Goal: Task Accomplishment & Management: Manage account settings

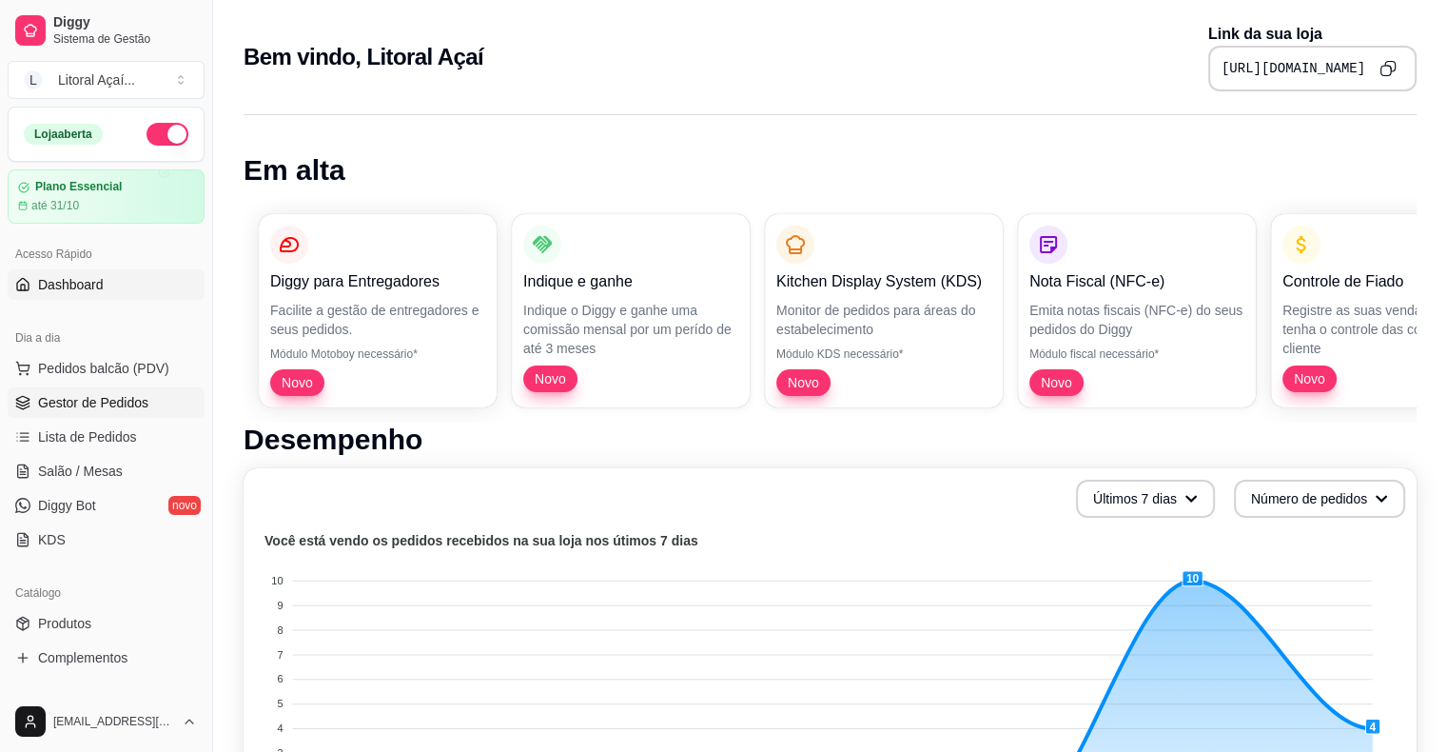
click at [95, 394] on span "Gestor de Pedidos" at bounding box center [93, 402] width 110 height 19
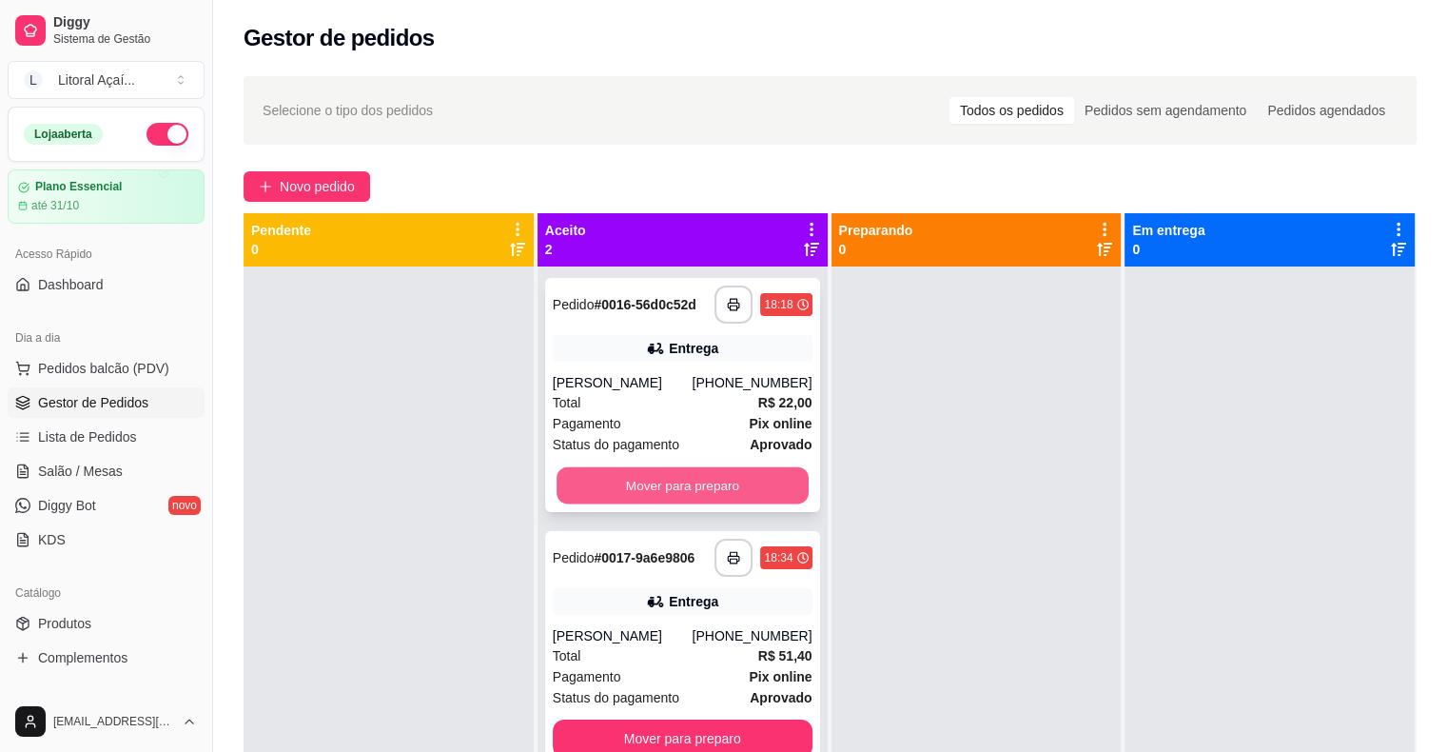
click at [739, 481] on button "Mover para preparo" at bounding box center [683, 485] width 252 height 37
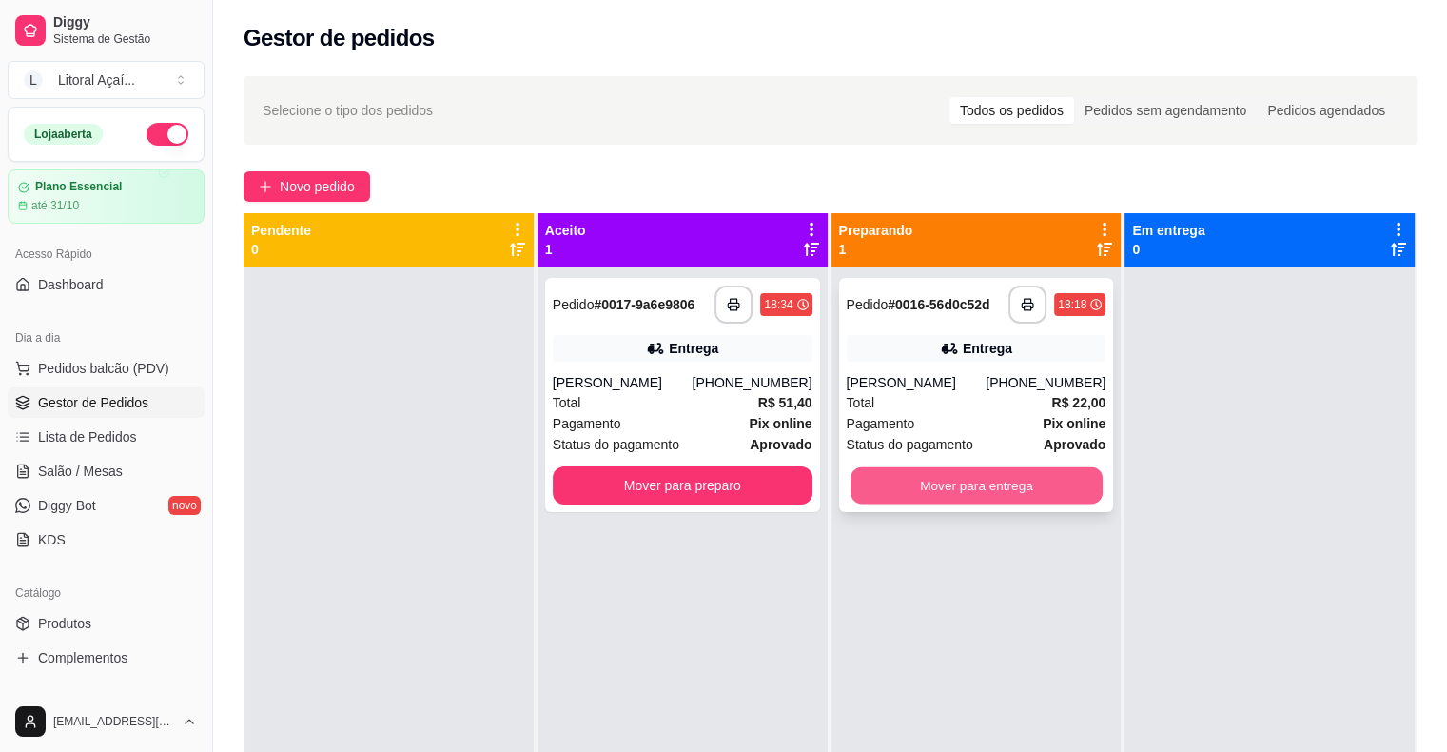
click at [969, 487] on button "Mover para entrega" at bounding box center [977, 485] width 252 height 37
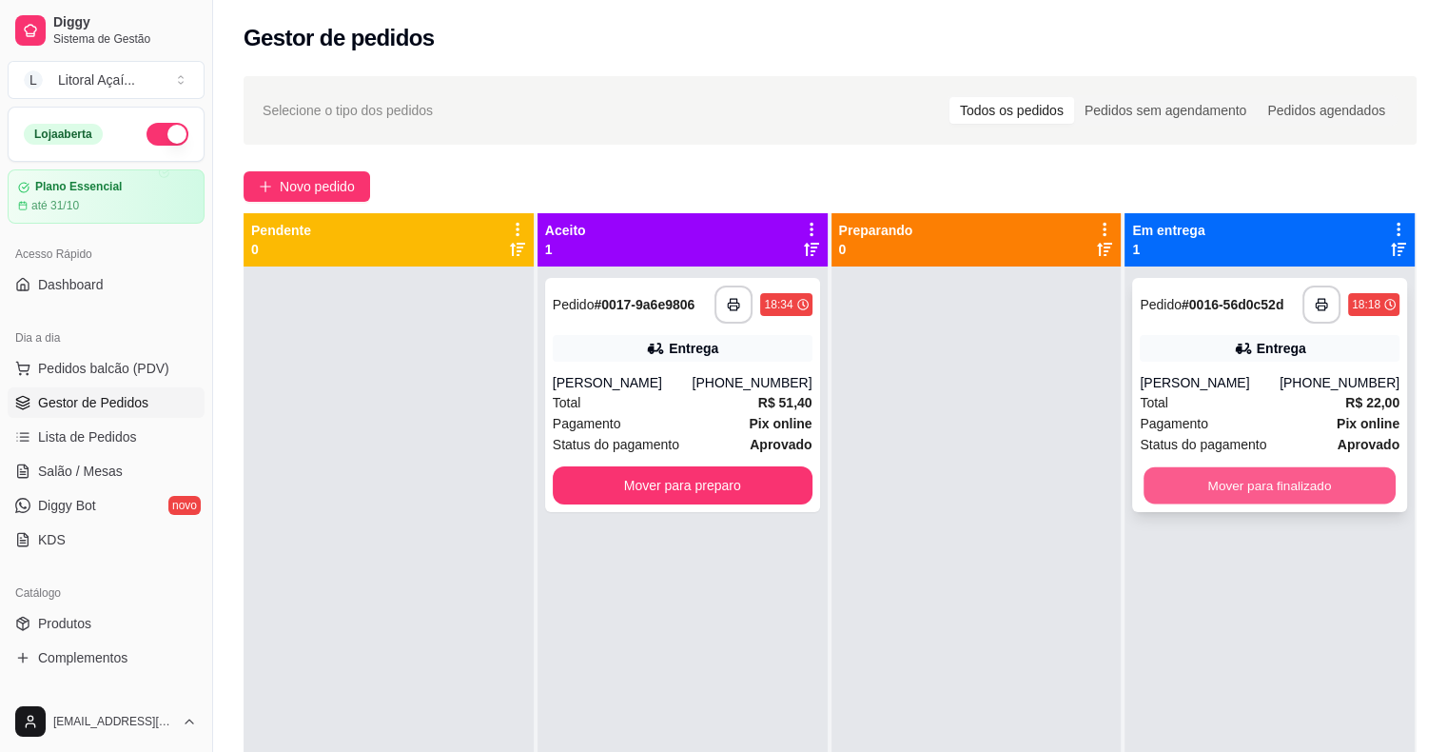
click at [1193, 483] on button "Mover para finalizado" at bounding box center [1270, 485] width 252 height 37
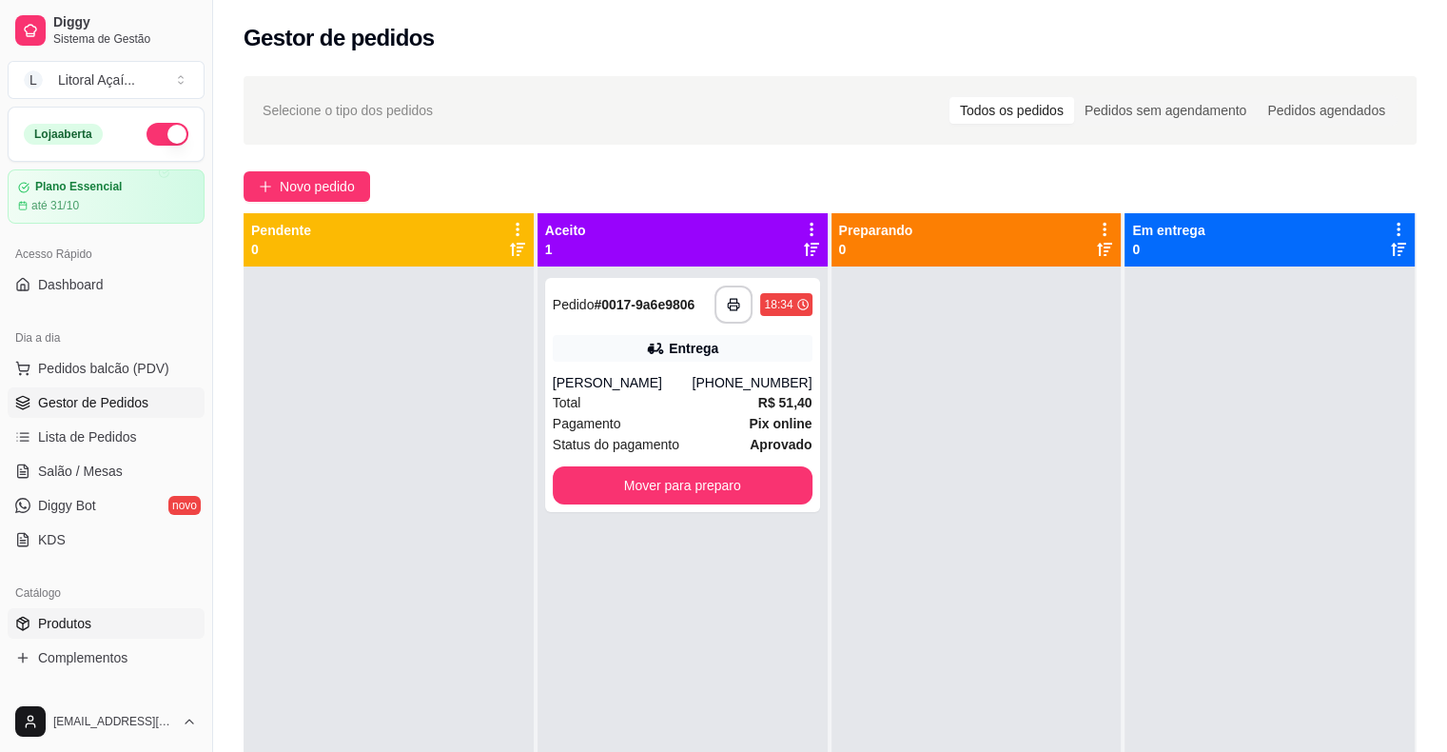
click at [78, 619] on span "Produtos" at bounding box center [64, 623] width 53 height 19
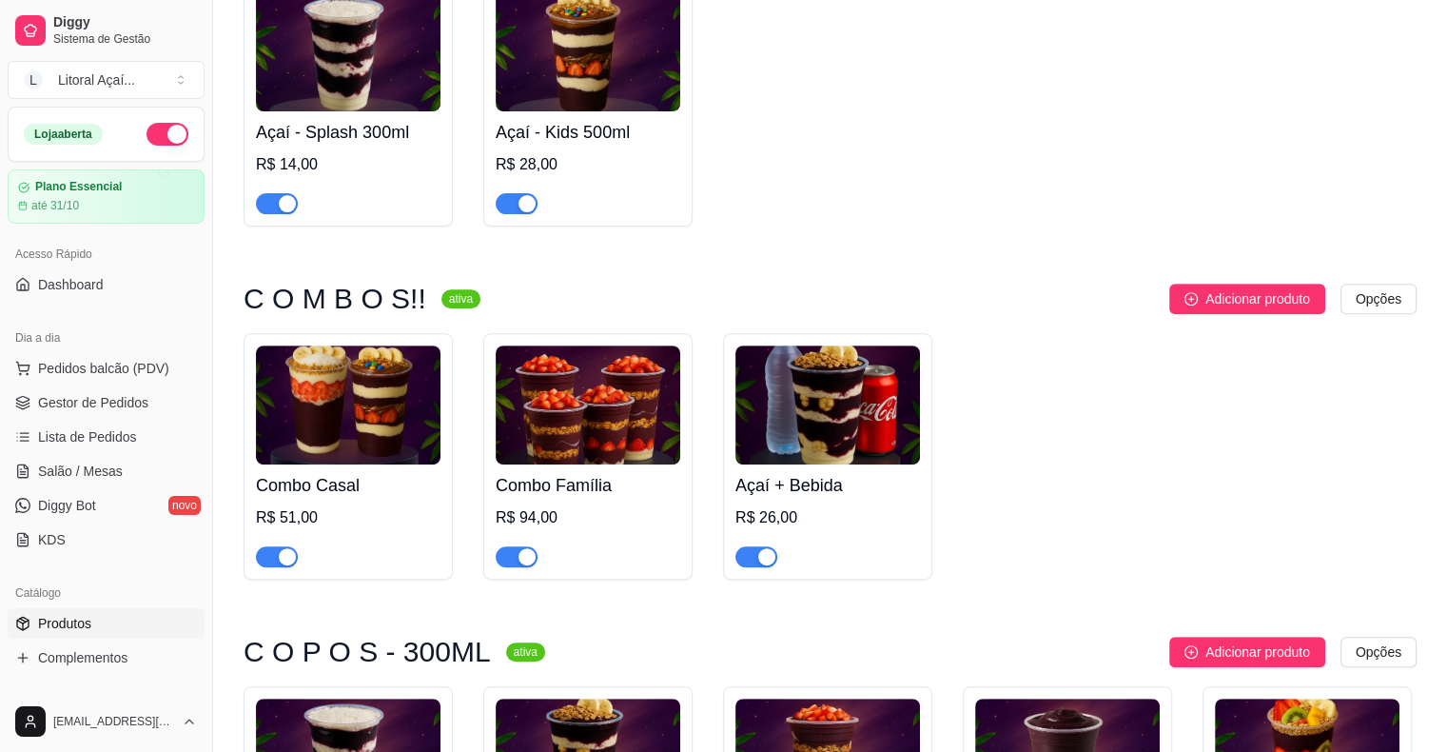
scroll to position [645, 0]
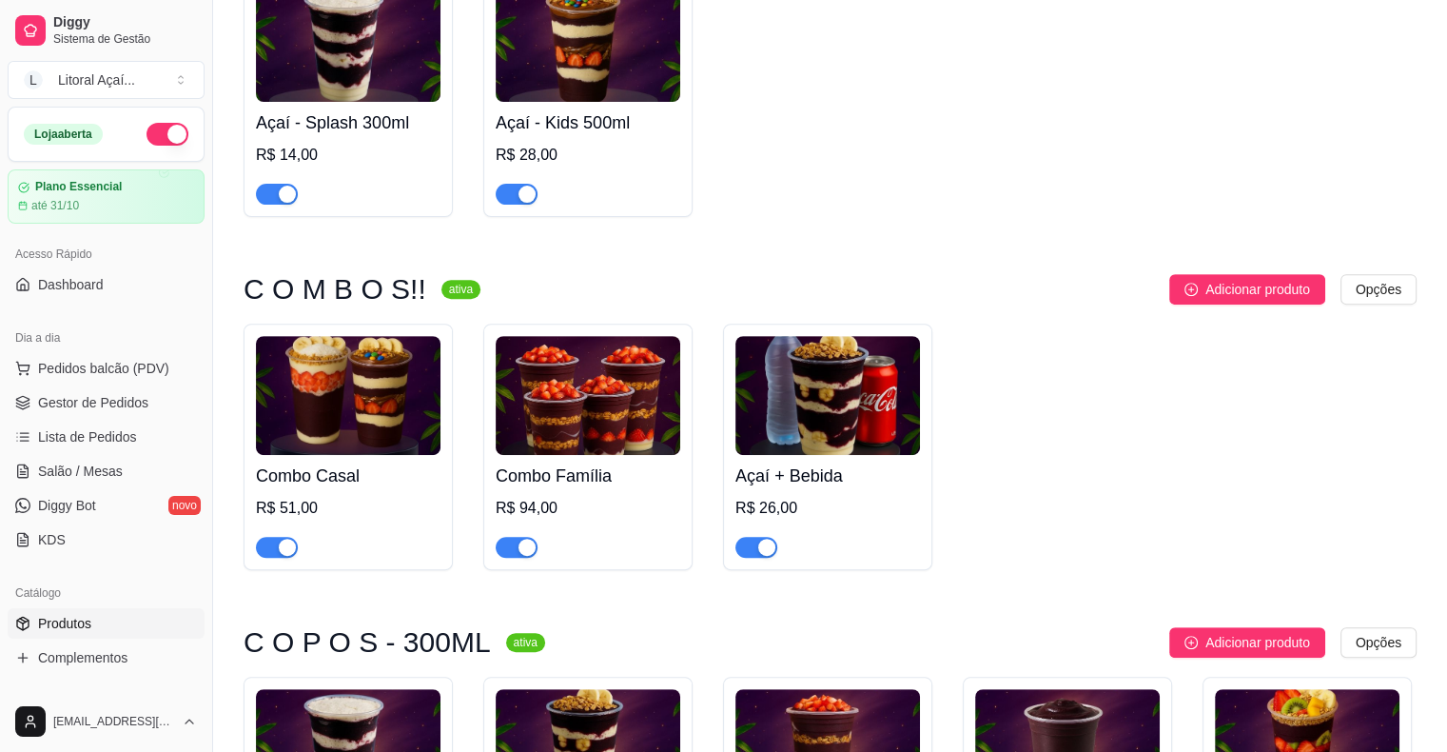
click at [372, 399] on img at bounding box center [348, 395] width 185 height 119
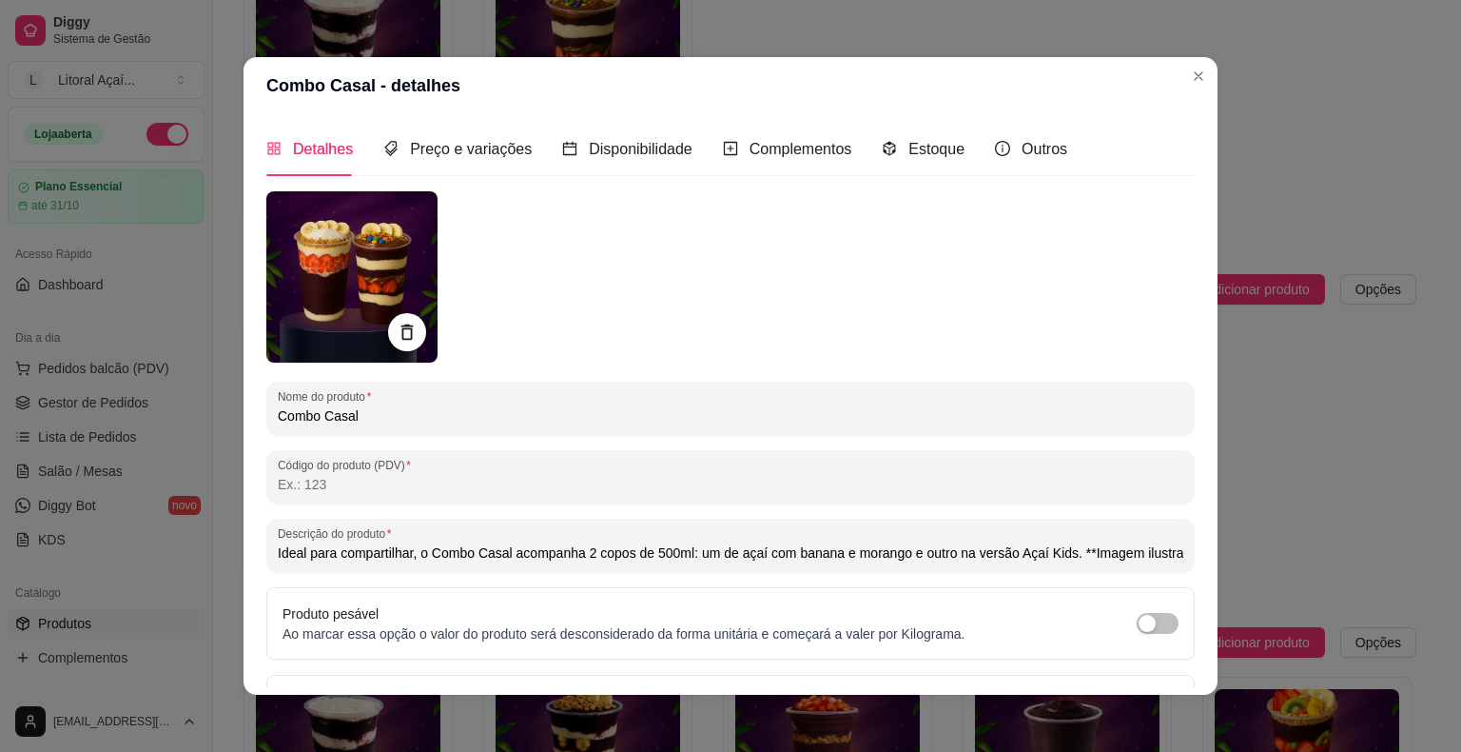
click at [1203, 461] on div "Detalhes Preço e variações Disponibilidade Complementos Estoque Outros Nome do …" at bounding box center [731, 404] width 974 height 580
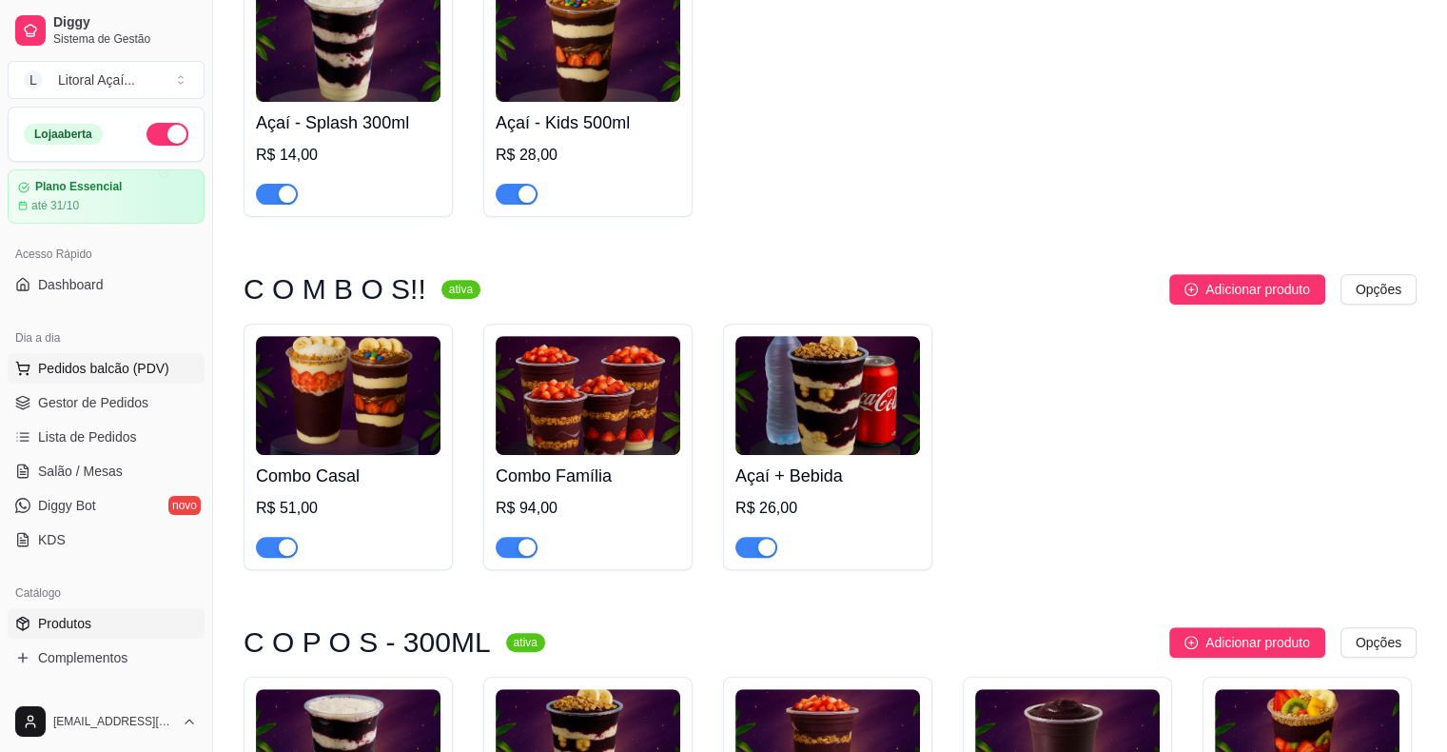
click at [57, 376] on span "Pedidos balcão (PDV)" at bounding box center [103, 368] width 131 height 19
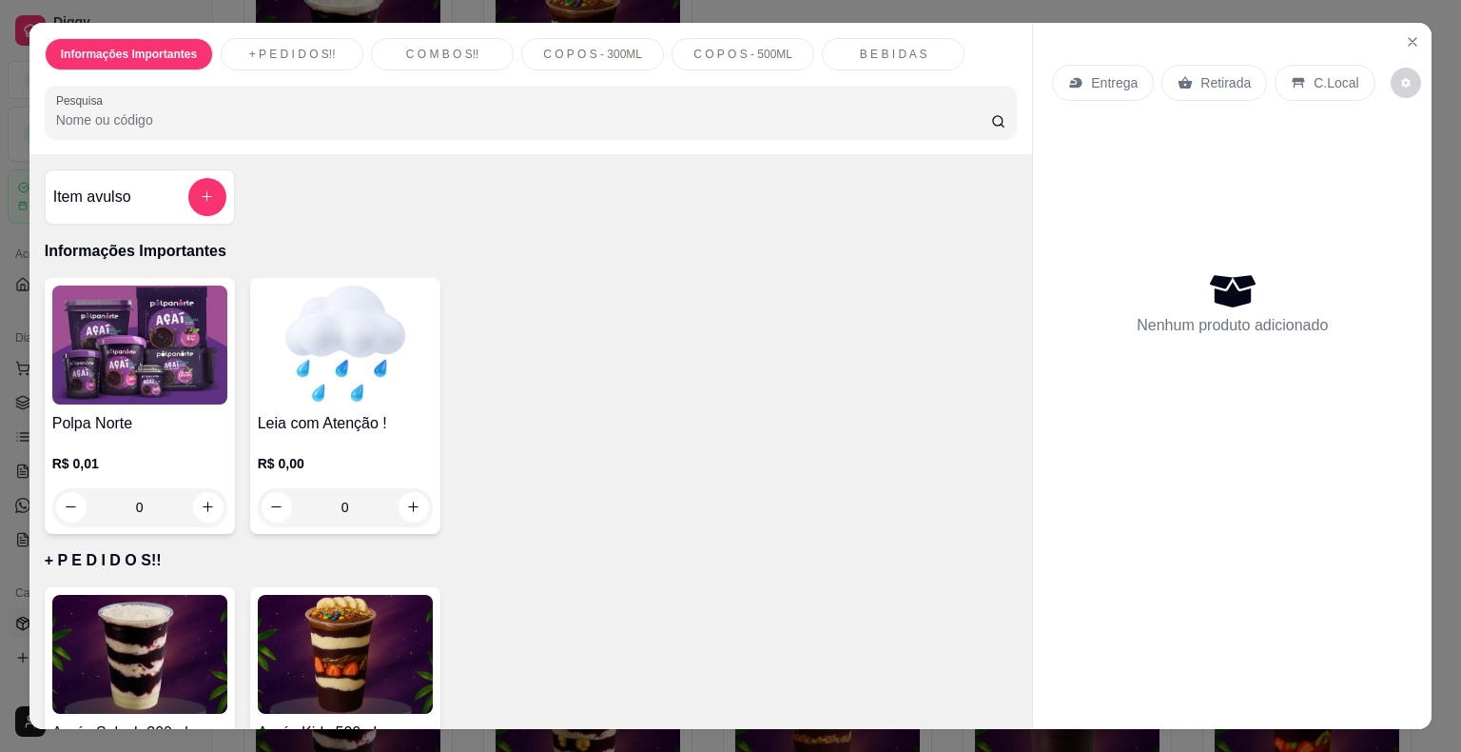
click at [0, 414] on div "Informações Importantes + P E D I D O S!! C O M B O S!! C O P O S - 300ML C O P…" at bounding box center [730, 376] width 1461 height 752
click at [1405, 34] on icon "Close" at bounding box center [1412, 41] width 15 height 15
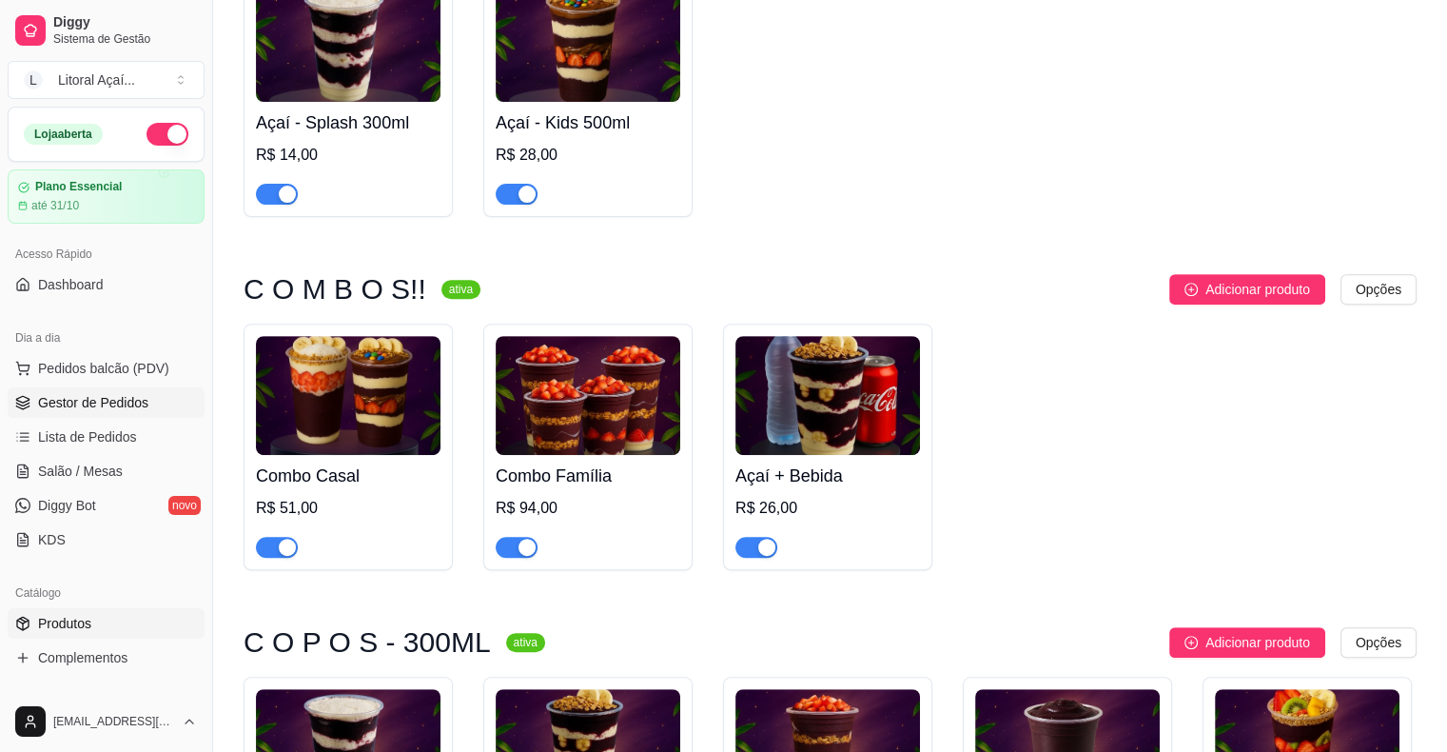
click at [94, 387] on link "Gestor de Pedidos" at bounding box center [106, 402] width 197 height 30
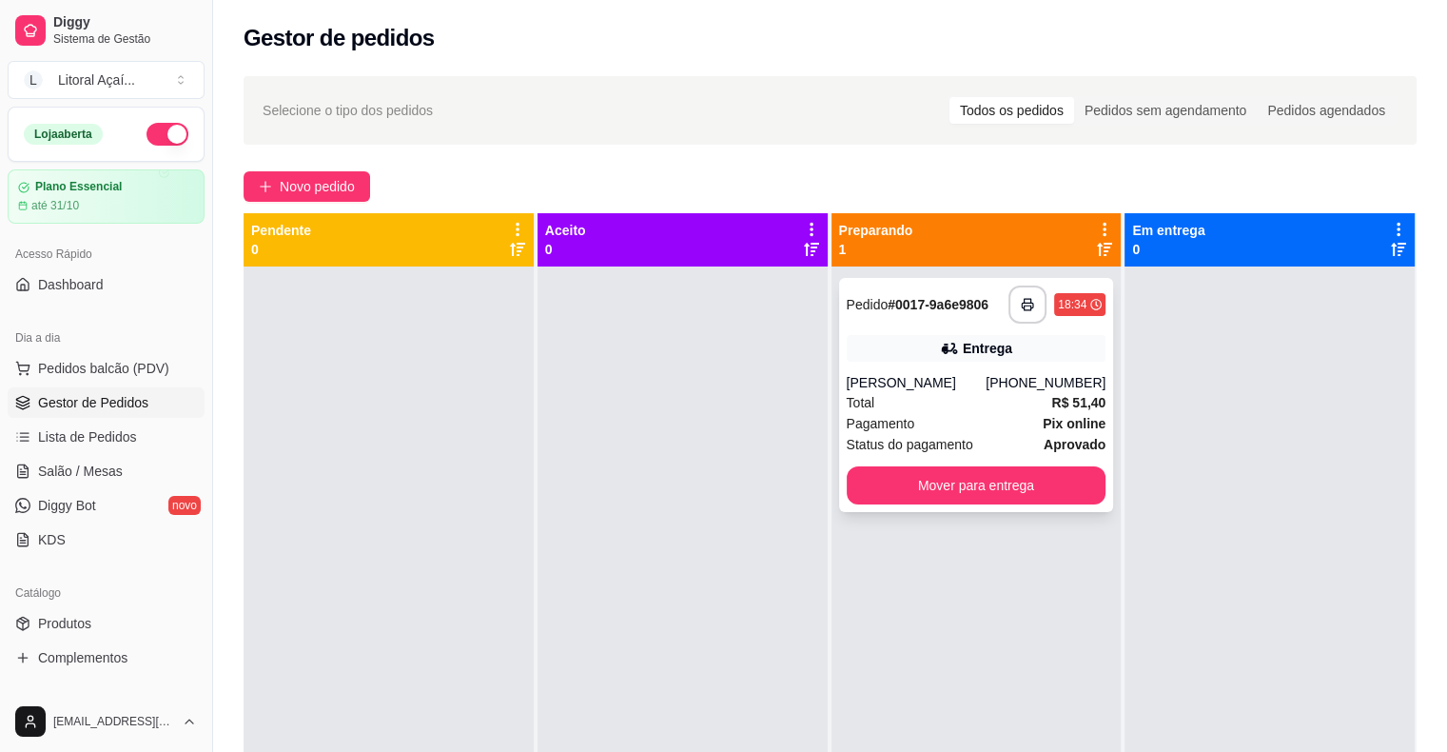
click at [887, 369] on div "**********" at bounding box center [976, 395] width 275 height 234
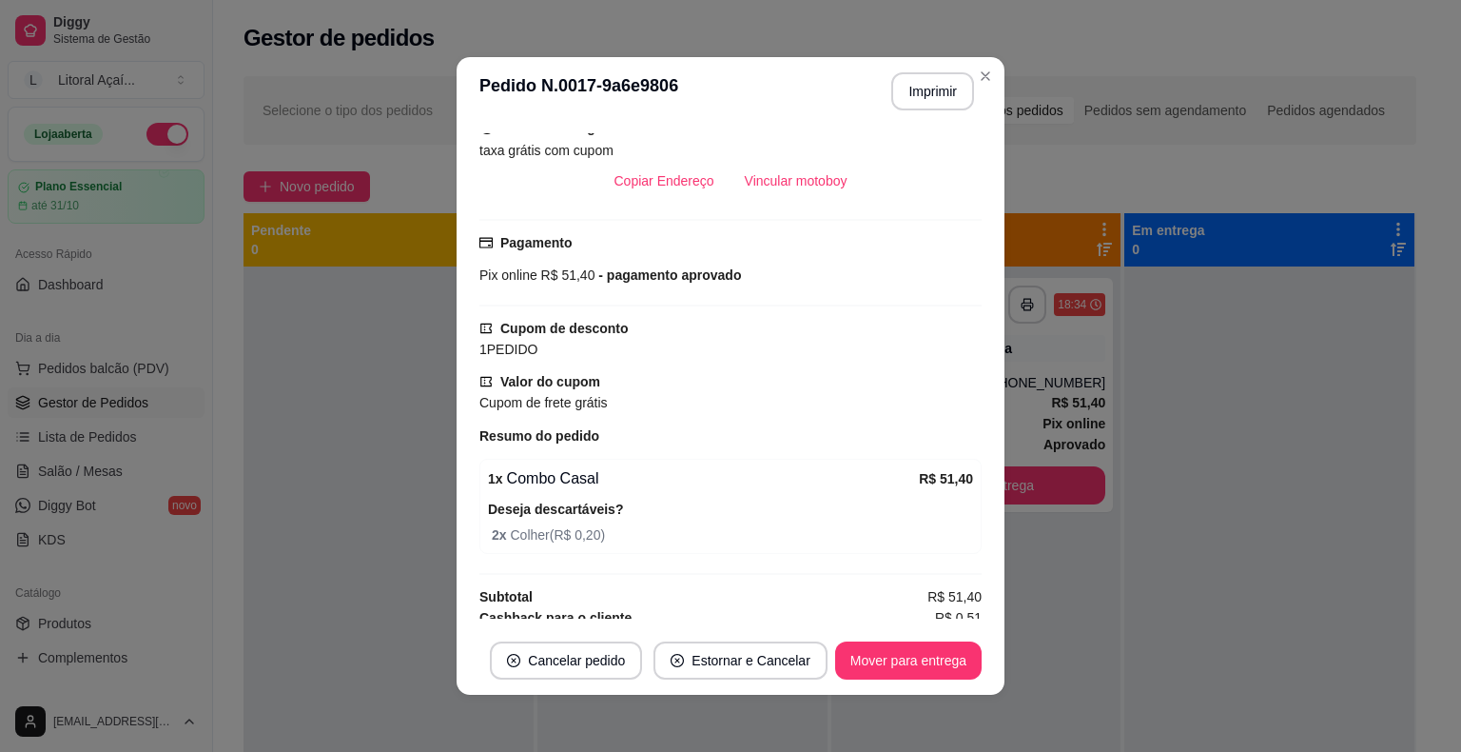
scroll to position [478, 0]
